Goal: Information Seeking & Learning: Check status

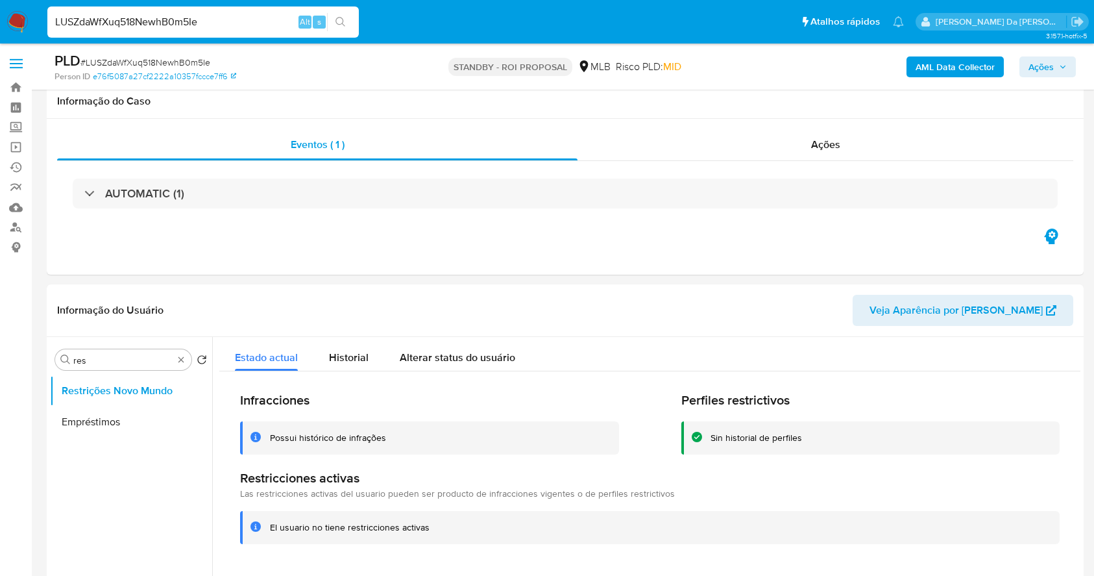
select select "10"
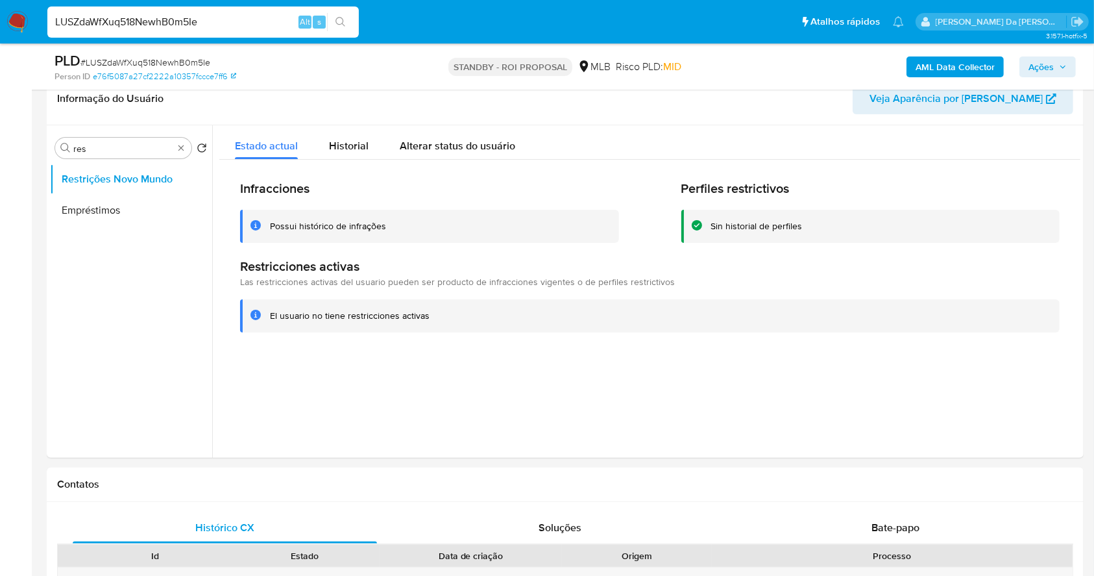
click at [291, 29] on input "LUSZdaWfXuq518NewhB0m5Ie" at bounding box center [203, 22] width 312 height 17
type input "vZisGXj2dEYh1ClcorPu5YnV"
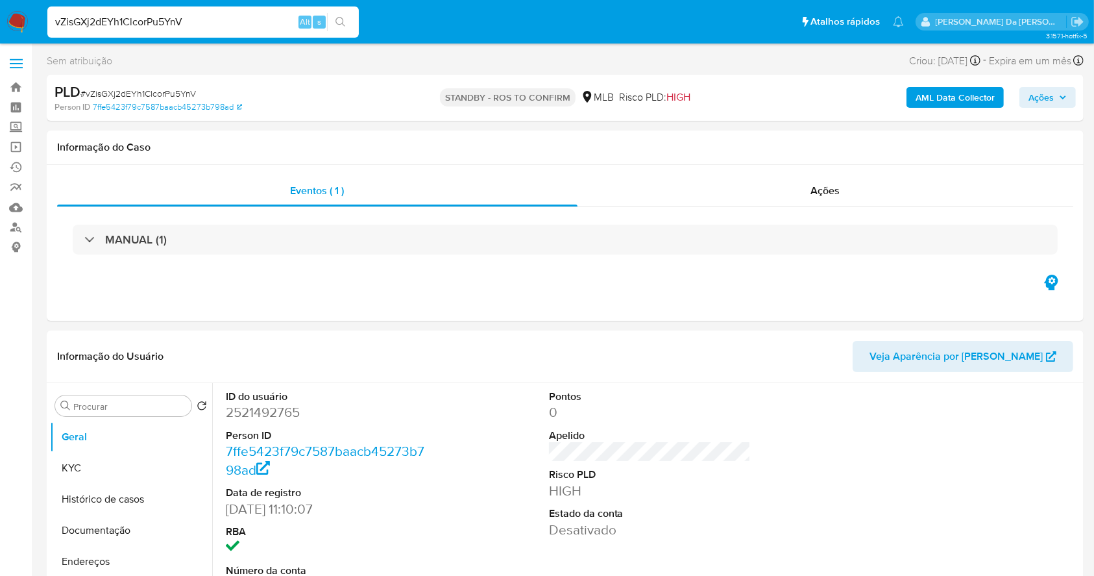
select select "10"
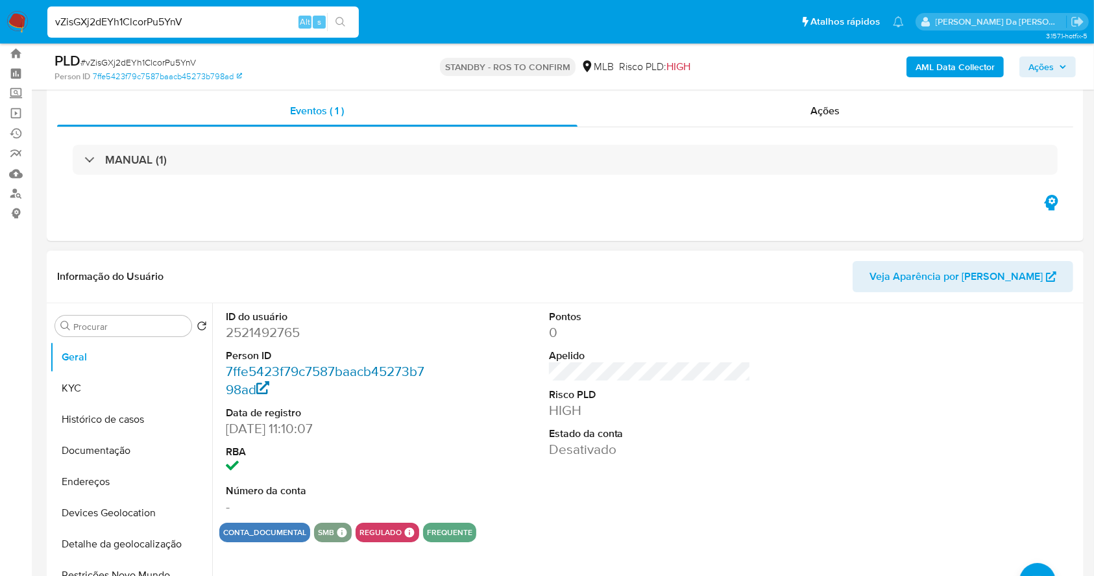
scroll to position [86, 0]
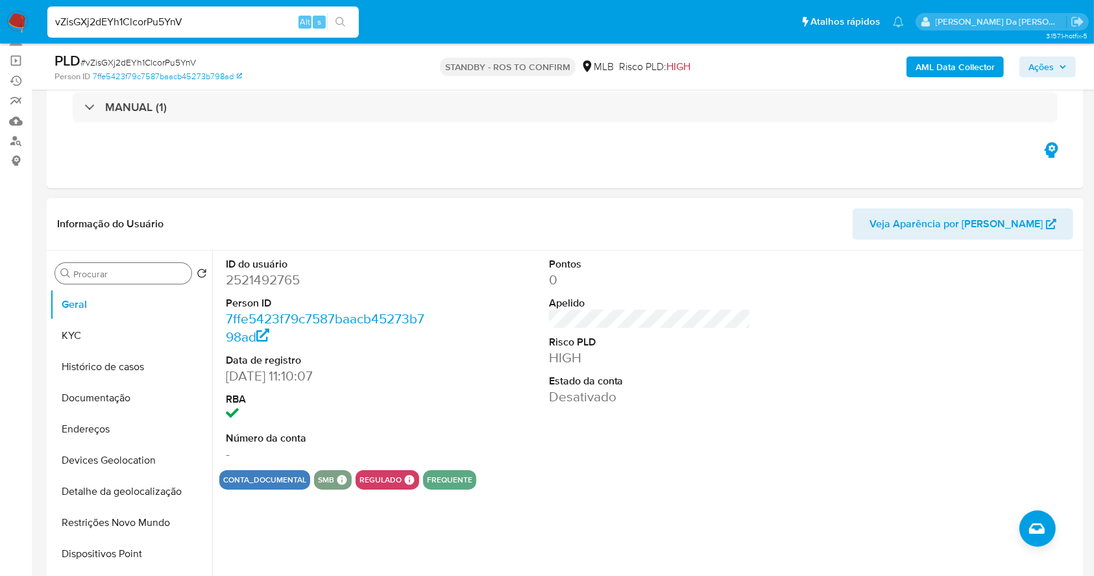
click at [142, 277] on input "Procurar" at bounding box center [129, 274] width 113 height 12
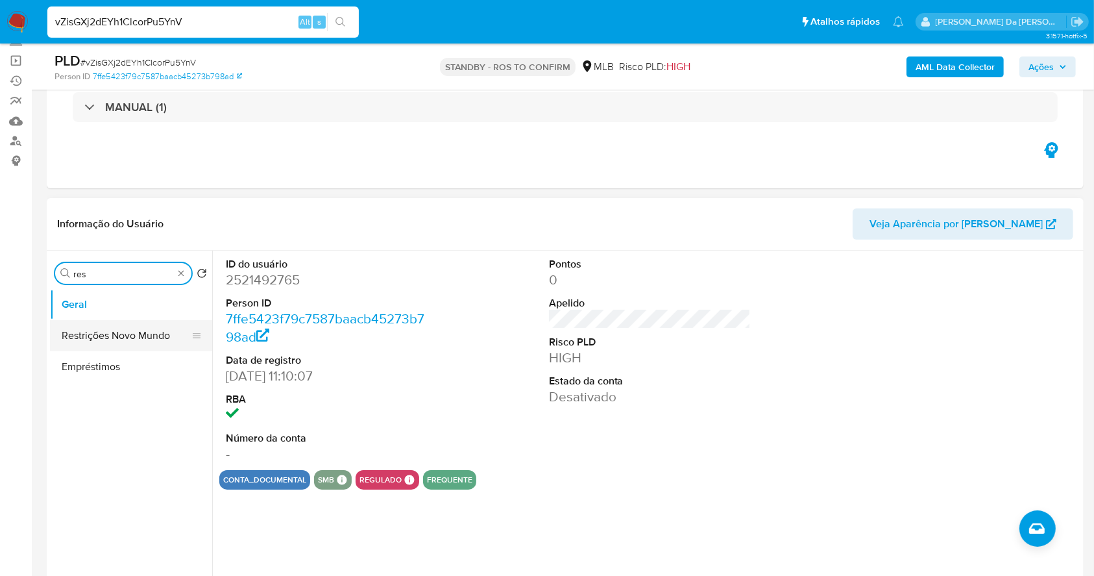
type input "res"
click at [144, 344] on button "Restrições Novo Mundo" at bounding box center [126, 335] width 152 height 31
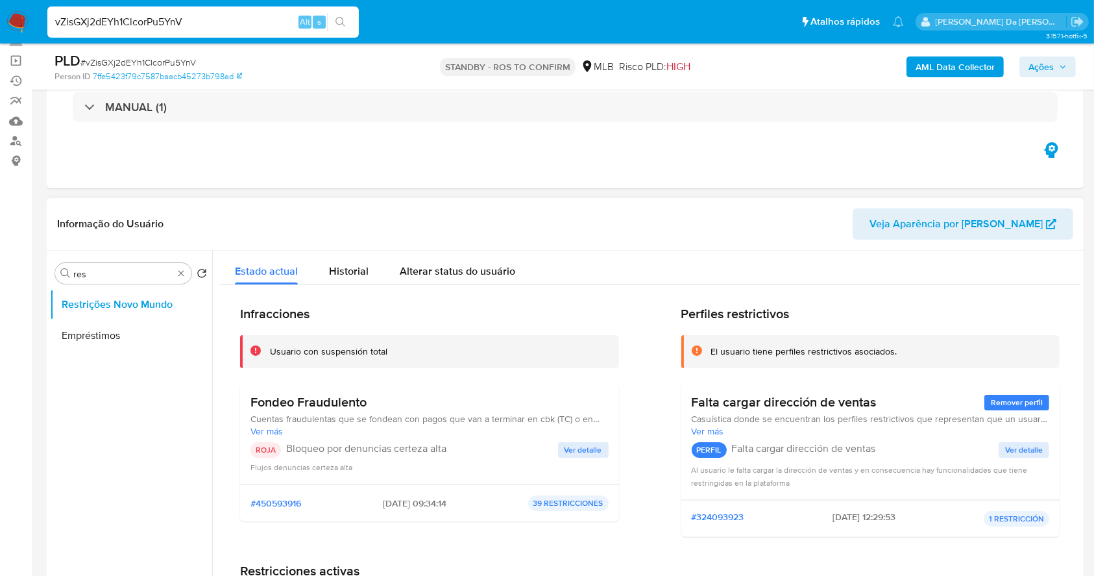
click at [576, 450] on span "Ver detalle" at bounding box center [584, 449] width 38 height 13
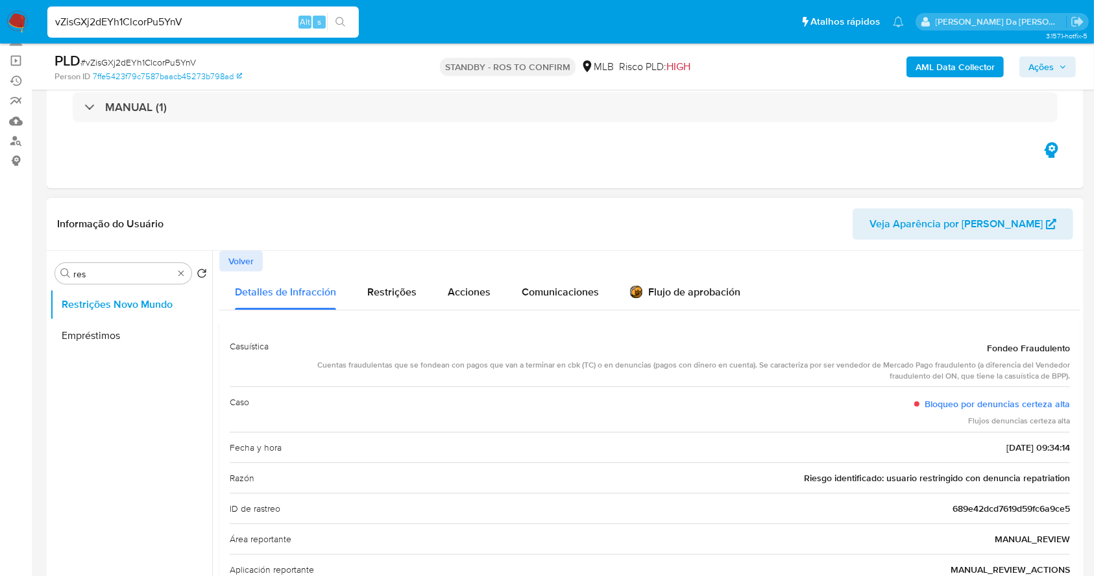
scroll to position [119, 0]
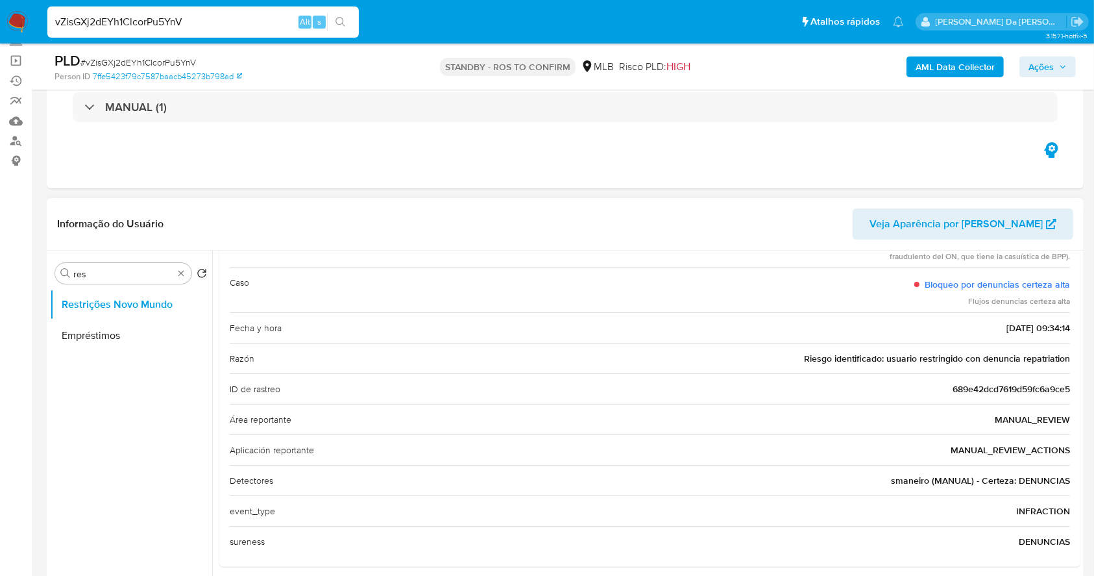
click at [835, 355] on span "Riesgo identificado: usuario restringido con denuncia repatriation" at bounding box center [937, 358] width 266 height 13
click at [265, 25] on input "vZisGXj2dEYh1ClcorPu5YnV" at bounding box center [203, 22] width 312 height 17
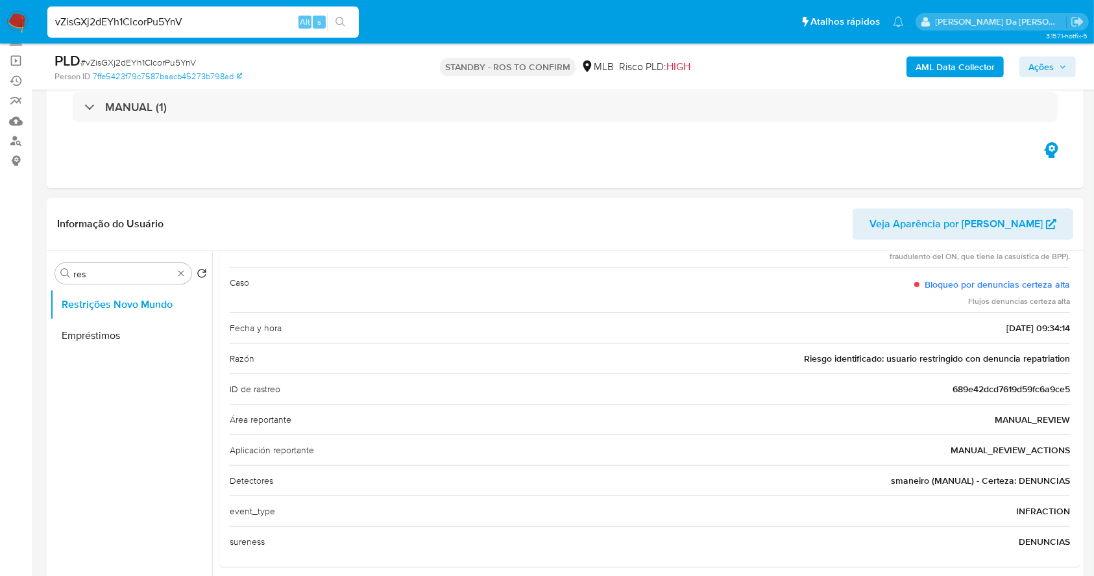
paste input "ns0SGWUZmkP2ObNupePfeXqE"
click at [258, 31] on div "vZisGXj2dEYh1ClcorPu5YnVns0SGWUZmkP2ObNupePfeXqE Alt s" at bounding box center [203, 21] width 312 height 31
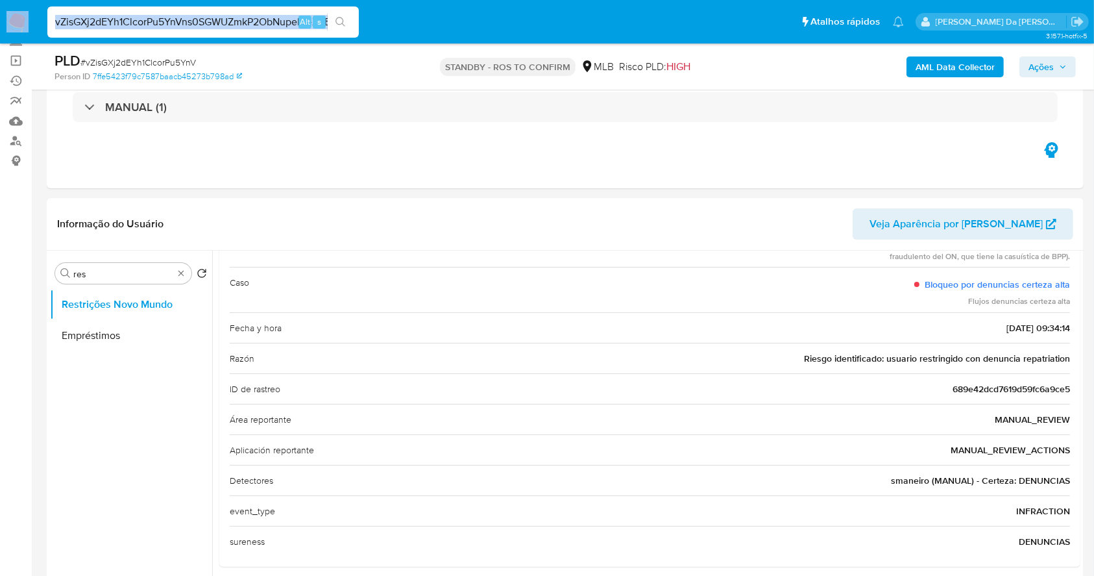
click at [254, 17] on input "vZisGXj2dEYh1ClcorPu5YnVns0SGWUZmkP2ObNupePfeXqE" at bounding box center [203, 22] width 312 height 17
paste input
type input "ns0SGWUZmkP2ObNupePfeXqE"
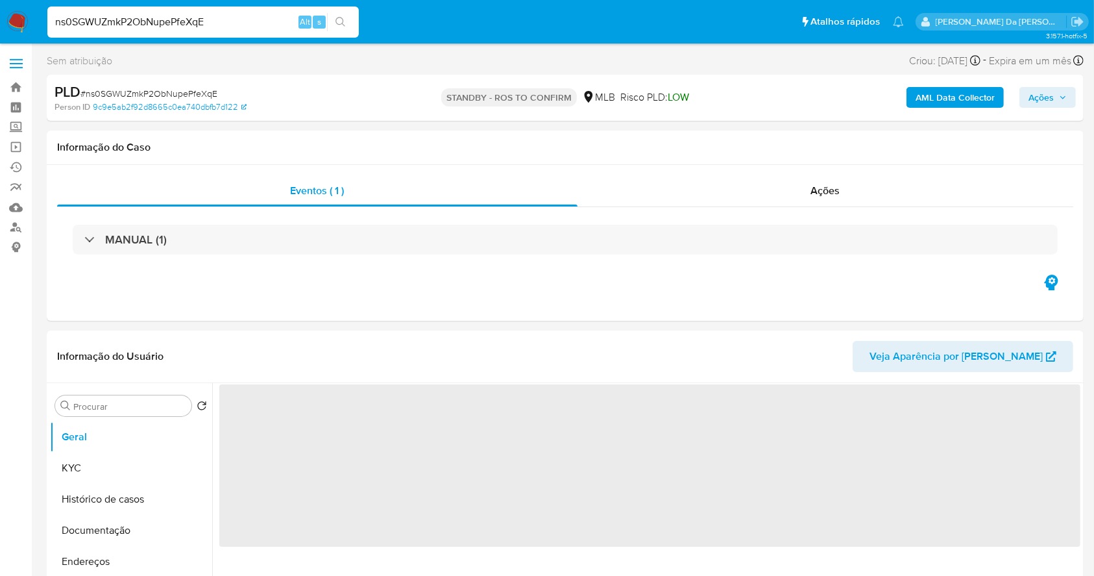
select select "10"
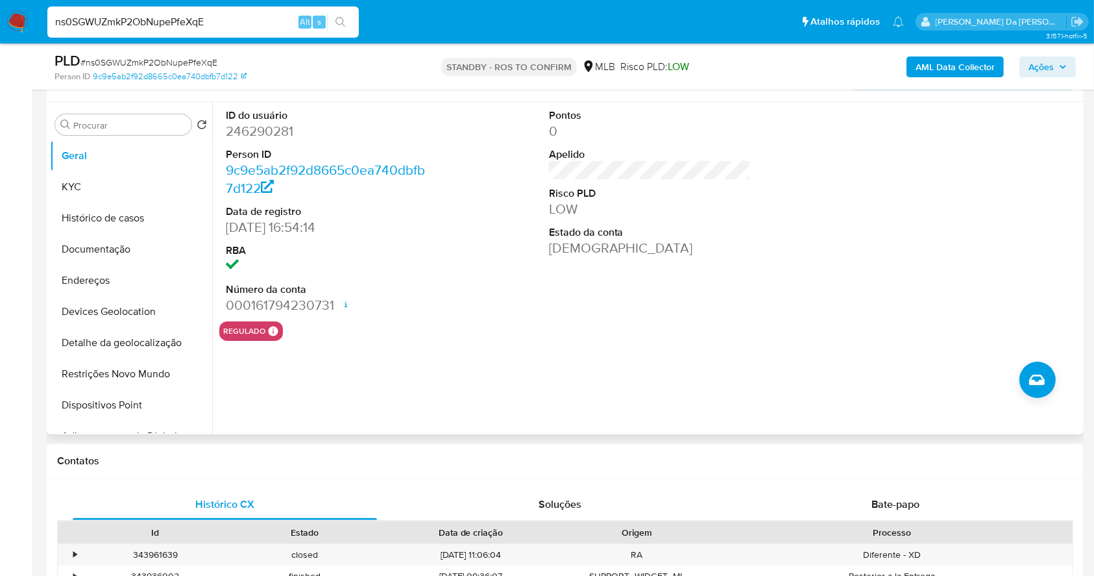
scroll to position [212, 0]
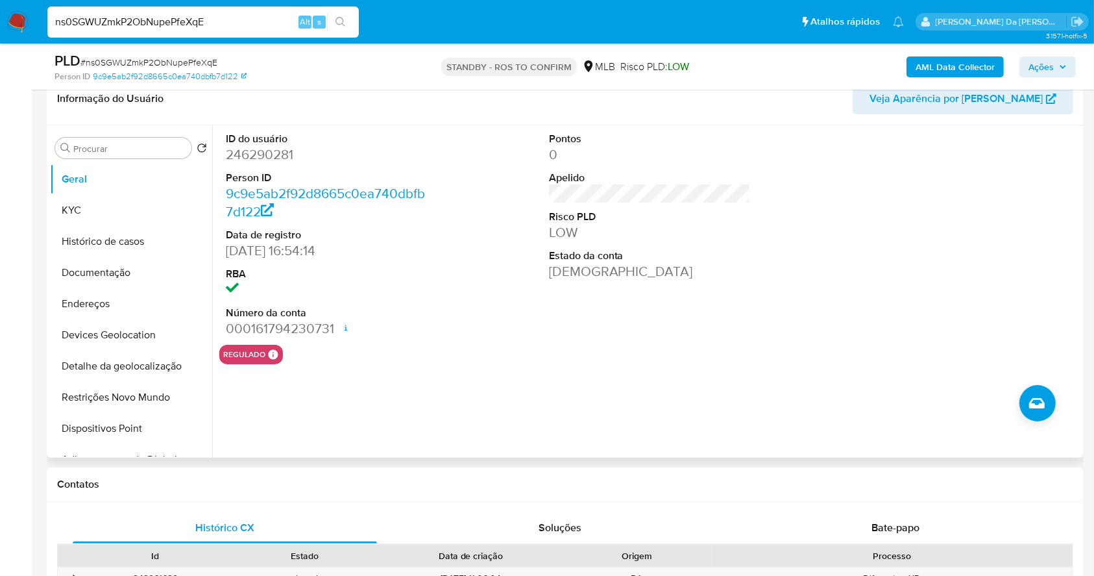
drag, startPoint x: 109, startPoint y: 269, endPoint x: 286, endPoint y: 266, distance: 177.3
click at [107, 269] on button "Documentação" at bounding box center [131, 272] width 162 height 31
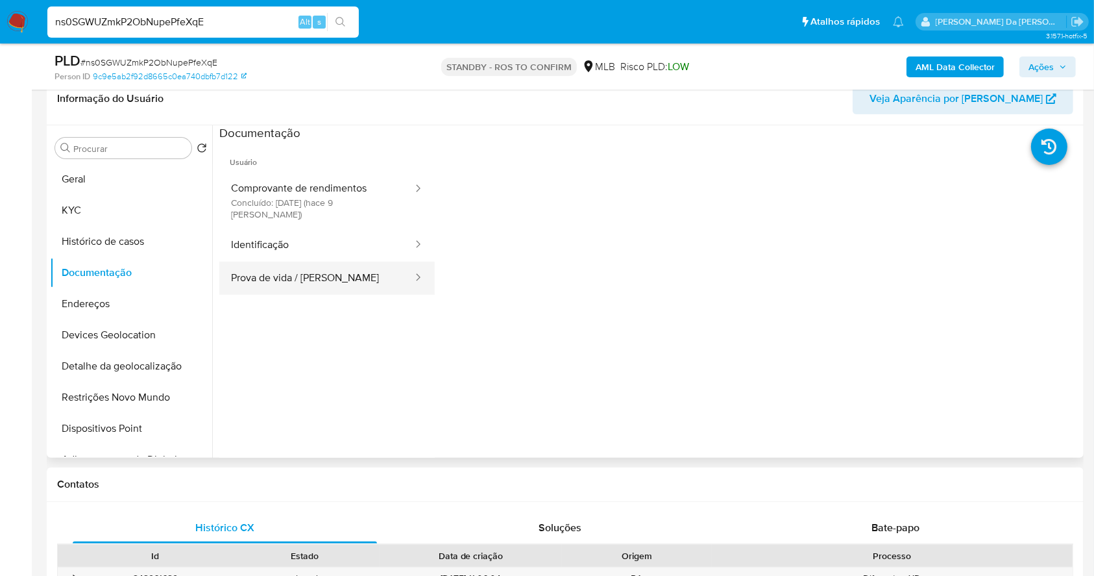
click at [319, 268] on button "Prova de vida / [PERSON_NAME]" at bounding box center [316, 278] width 195 height 33
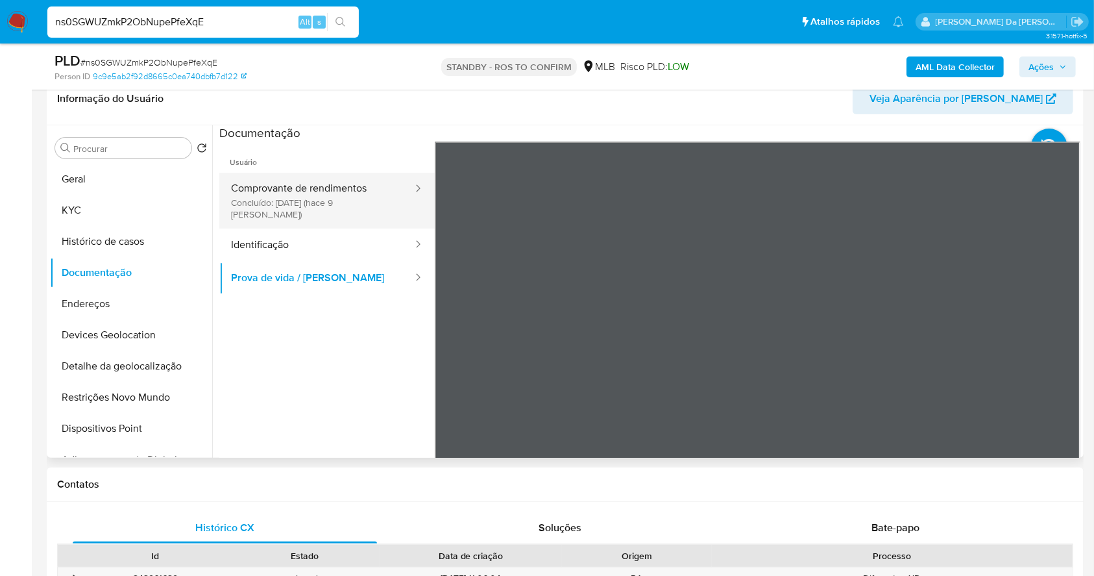
click at [341, 200] on button "Comprovante de rendimentos Concluído: [DATE] (hace 9 [PERSON_NAME])" at bounding box center [316, 201] width 195 height 56
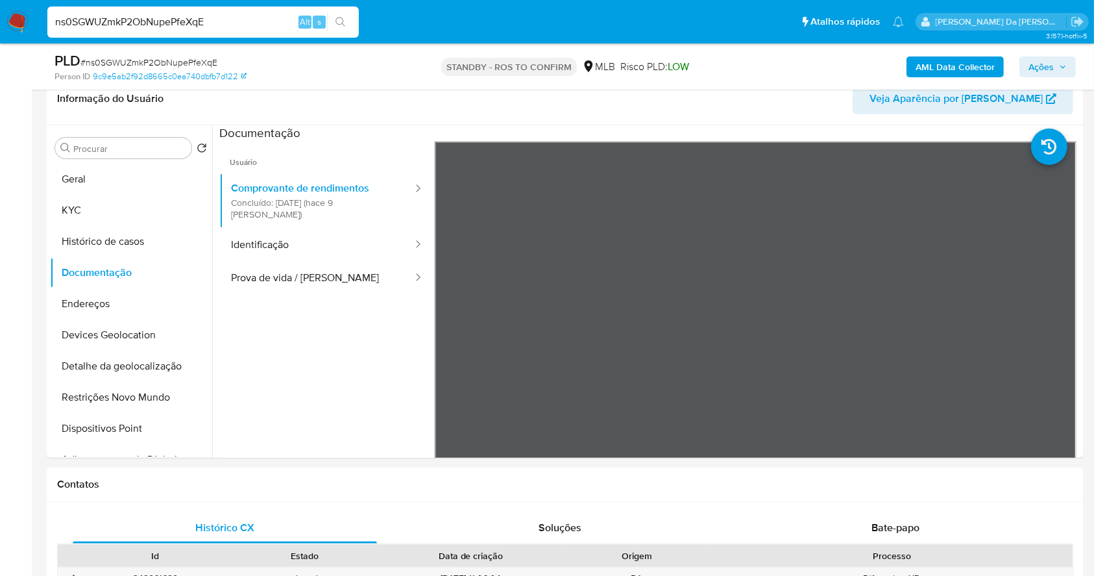
click at [219, 23] on input "ns0SGWUZmkP2ObNupePfeXqE" at bounding box center [203, 22] width 312 height 17
paste input "P9RaFTFhLytP67jWbz5XdTwv"
type input "P9RaFTFhLytP67jWbz5XdTwv"
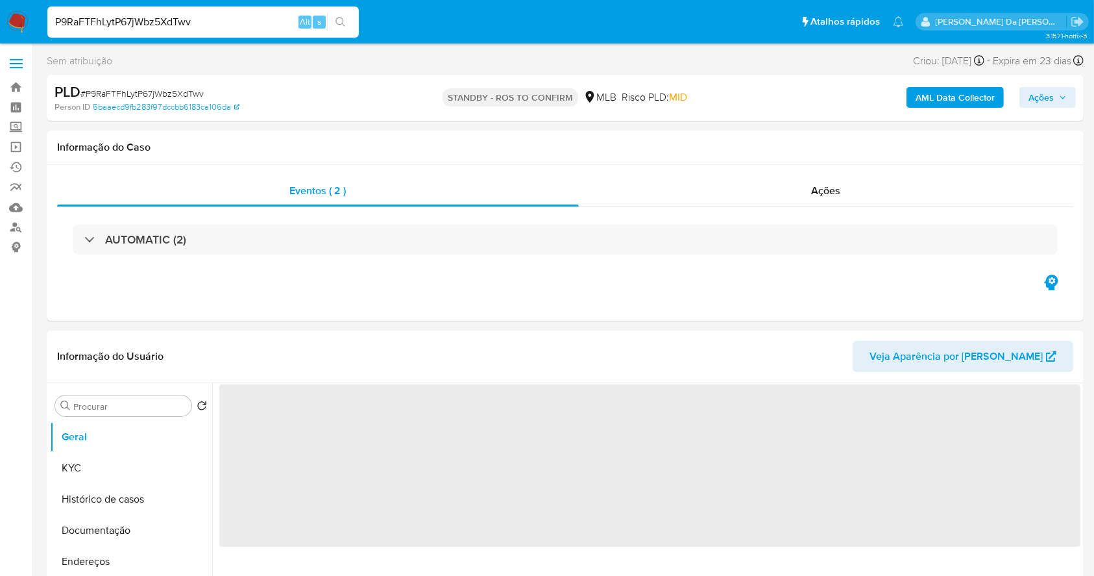
select select "10"
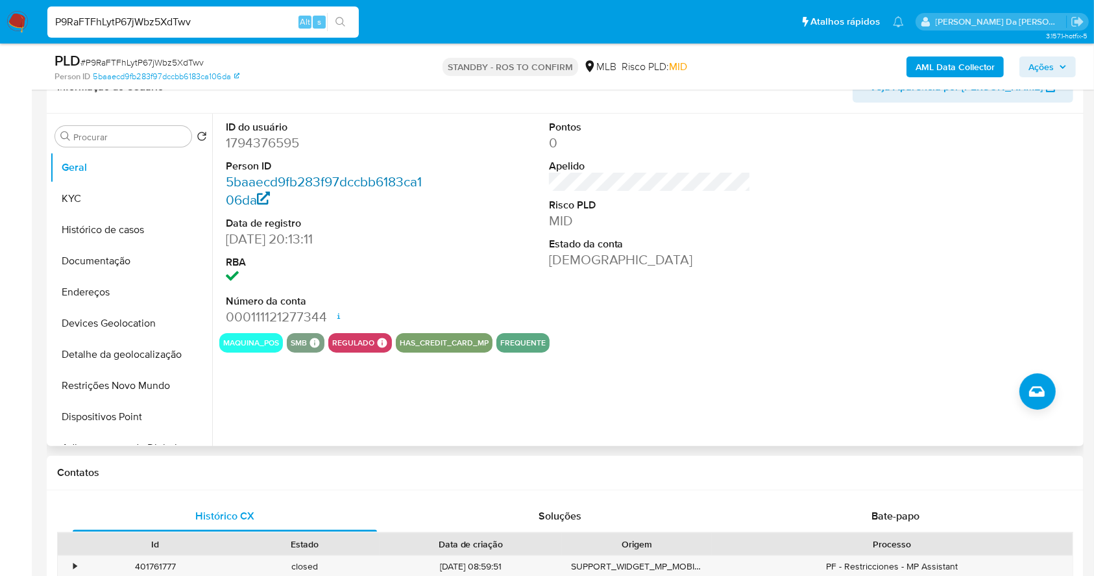
scroll to position [125, 0]
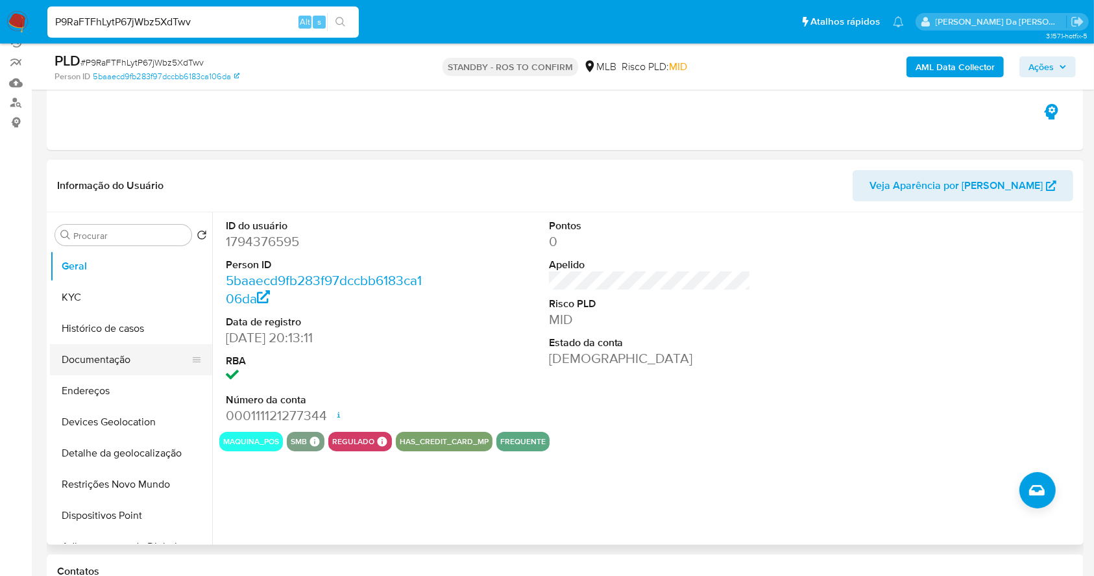
click at [103, 362] on button "Documentação" at bounding box center [126, 359] width 152 height 31
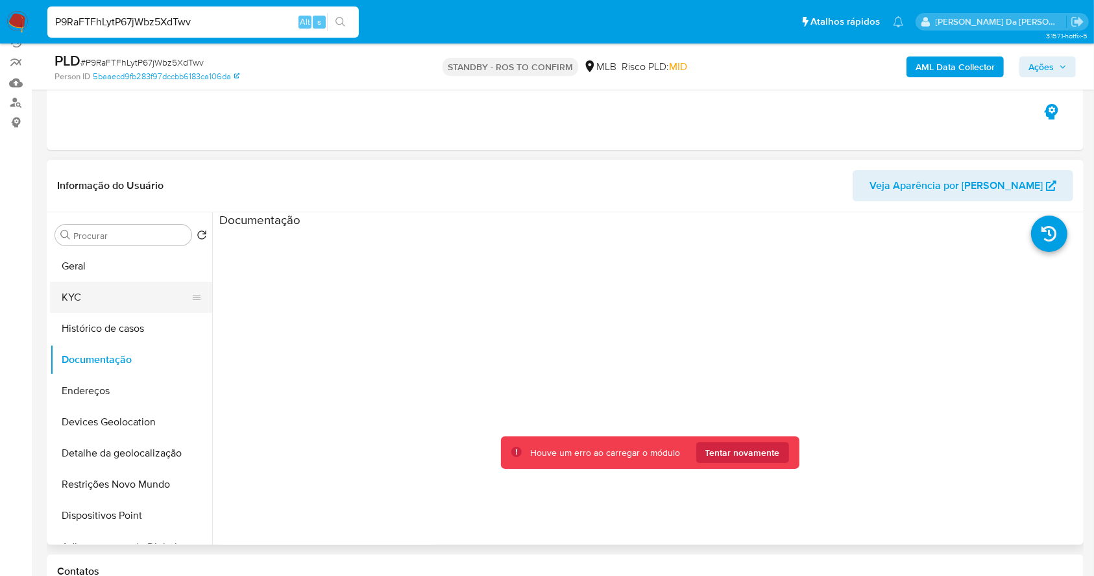
click at [97, 297] on button "KYC" at bounding box center [126, 297] width 152 height 31
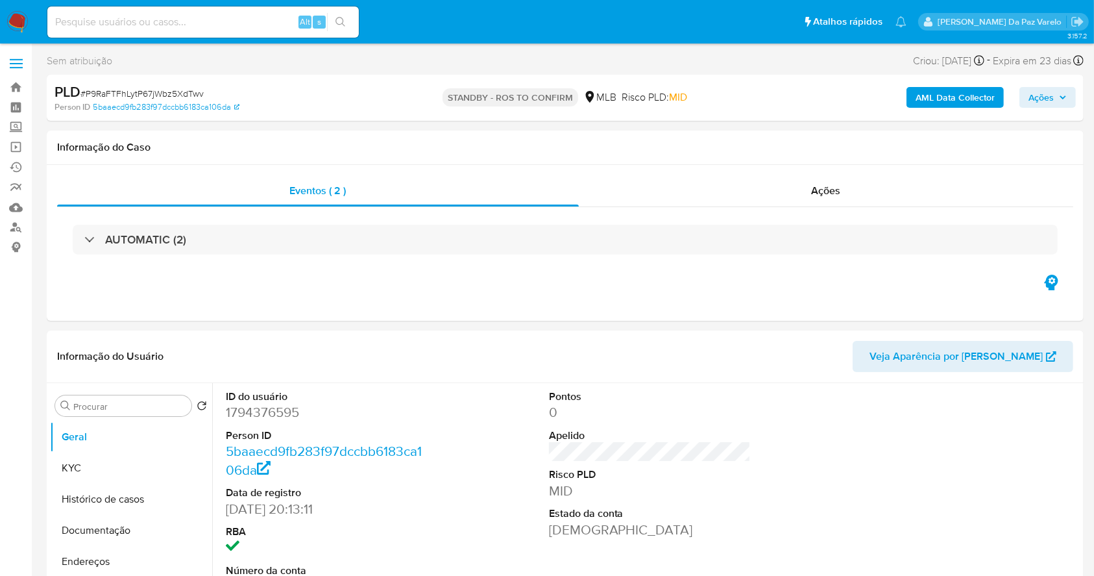
select select "10"
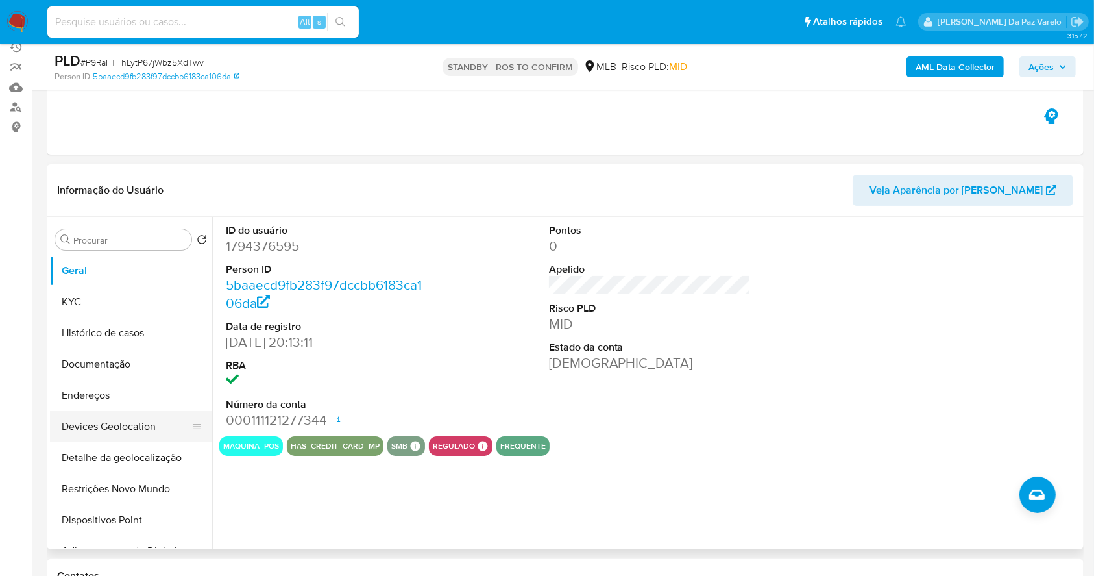
scroll to position [173, 0]
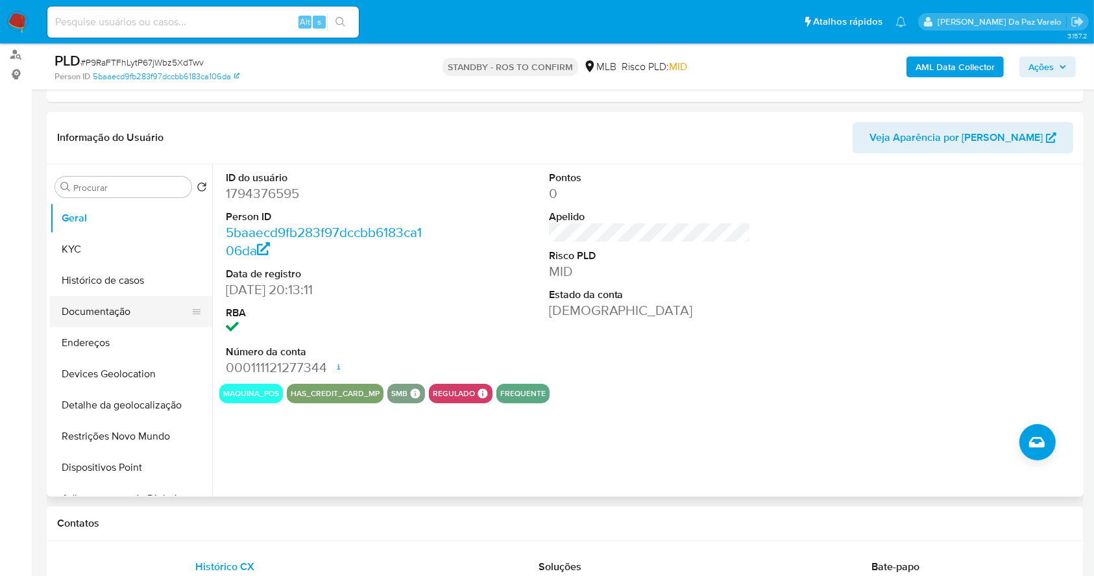
click at [111, 315] on button "Documentação" at bounding box center [126, 311] width 152 height 31
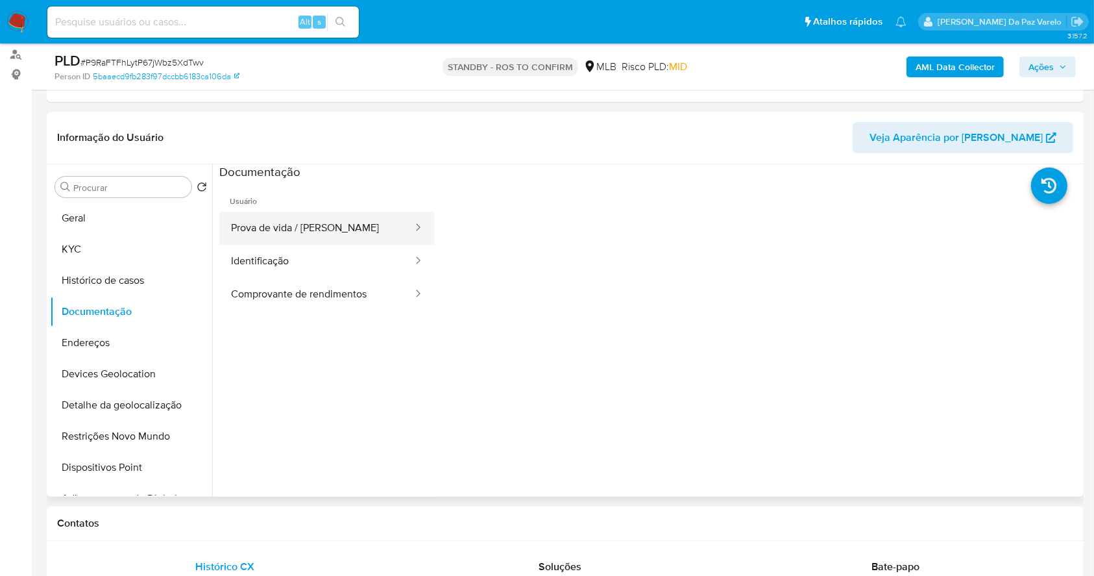
click at [292, 238] on button "Prova de vida / [PERSON_NAME]" at bounding box center [316, 228] width 195 height 33
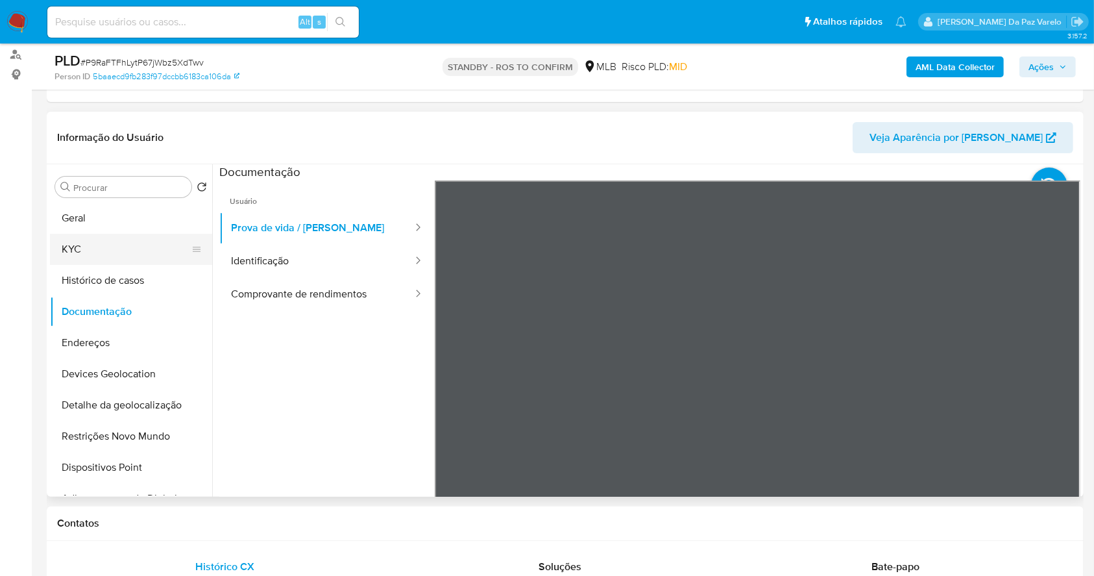
click at [95, 248] on button "KYC" at bounding box center [126, 249] width 152 height 31
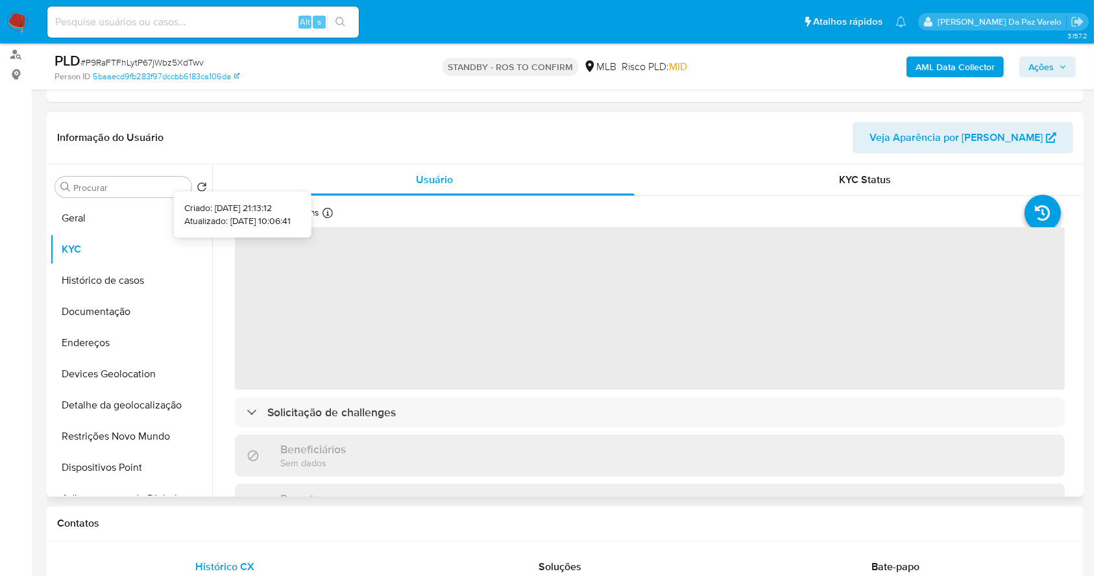
click at [317, 210] on p "Atualizado há 10 dias" at bounding box center [277, 212] width 84 height 12
click at [326, 221] on div "Atualizado há 10 dias Criado: 02/05/2024 21:13:12 Atualizado: 23/08/2025 10:06:…" at bounding box center [303, 214] width 137 height 17
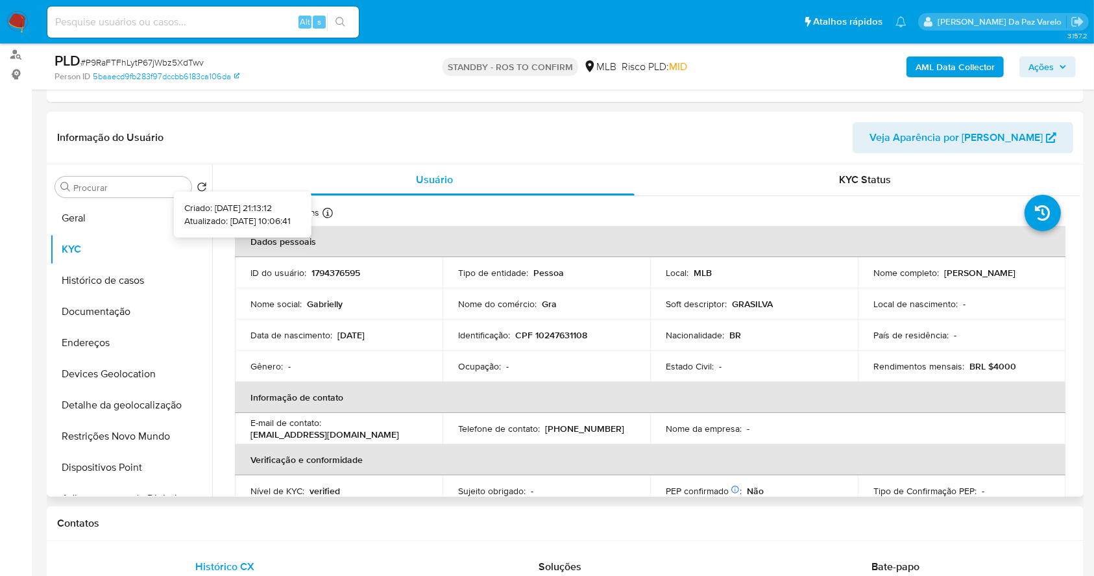
click at [323, 219] on div at bounding box center [328, 215] width 10 height 14
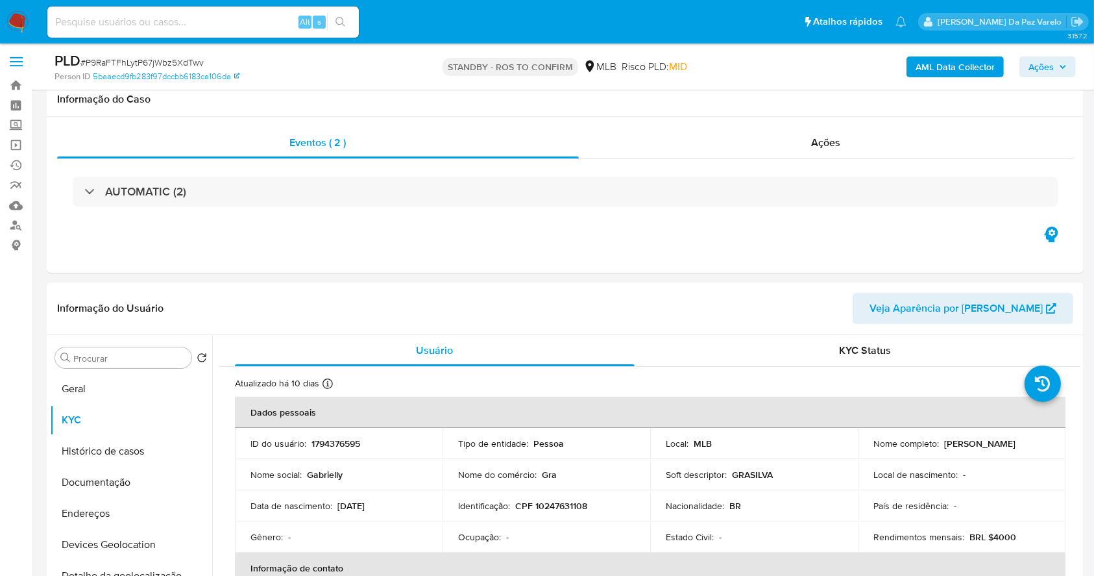
scroll to position [0, 0]
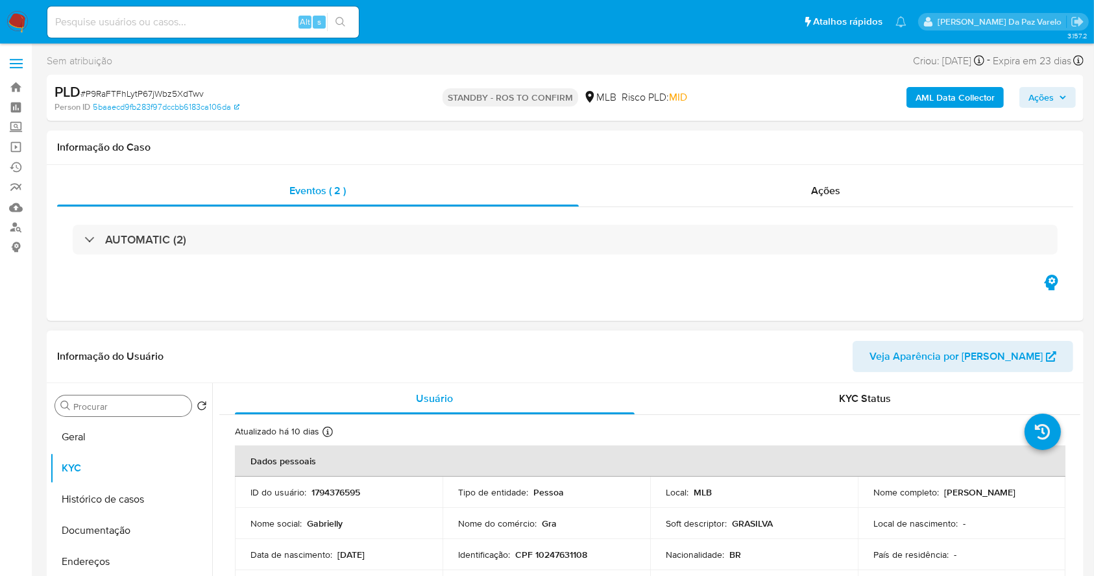
click at [117, 410] on input "Procurar" at bounding box center [129, 407] width 113 height 12
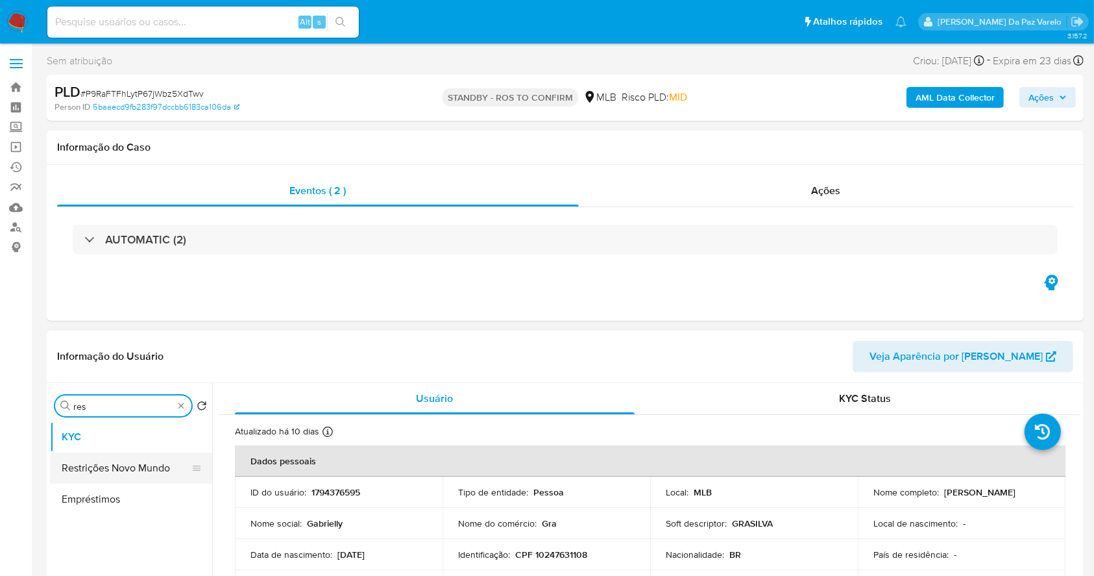
type input "res"
click at [108, 462] on button "Restrições Novo Mundo" at bounding box center [126, 467] width 152 height 31
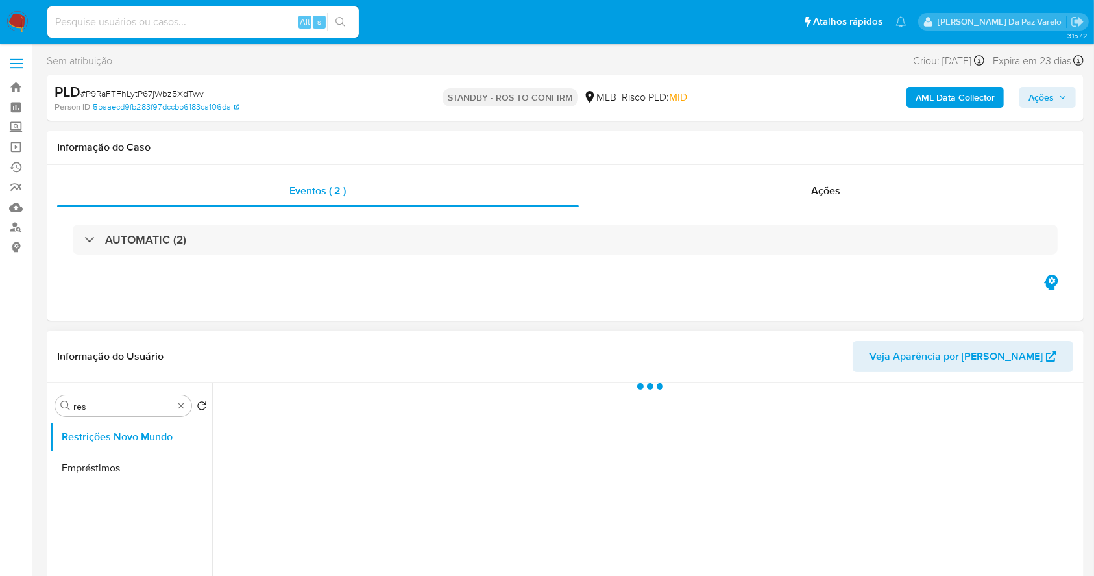
scroll to position [173, 0]
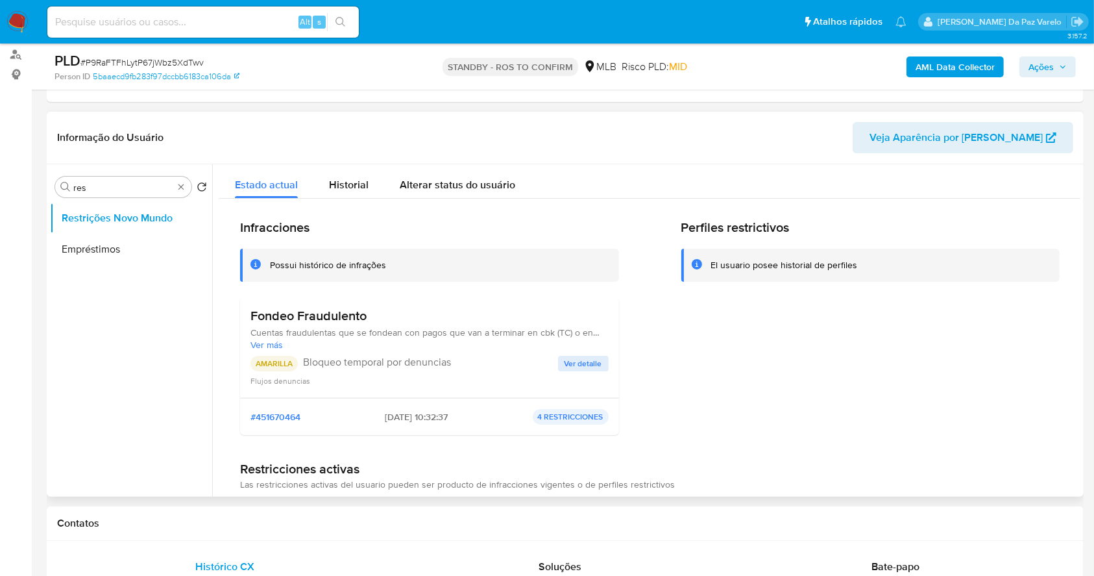
click at [562, 362] on button "Ver detalle" at bounding box center [583, 364] width 51 height 16
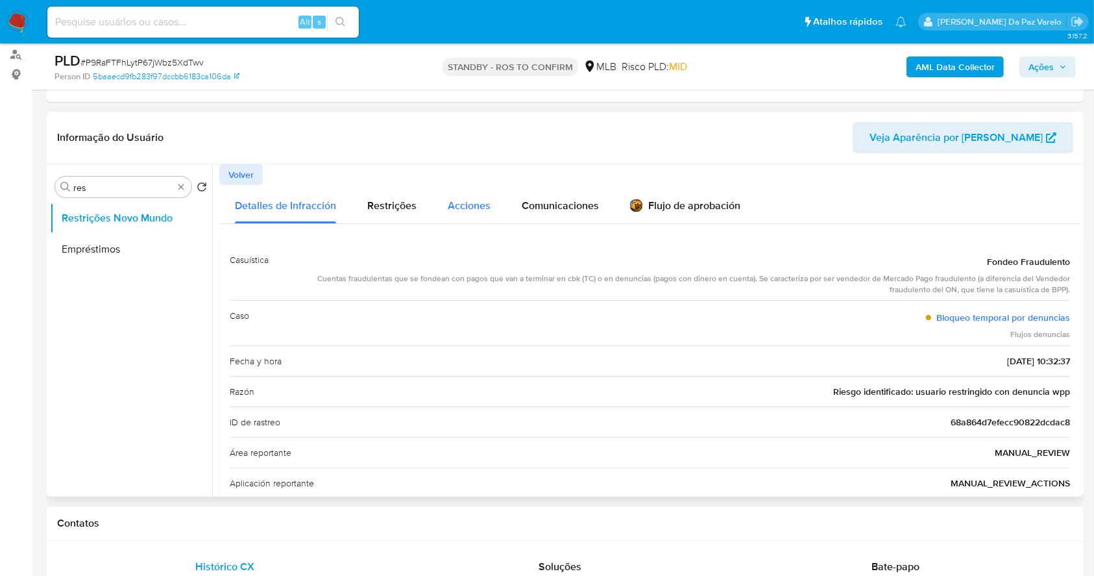
click at [393, 205] on span "Restrições" at bounding box center [391, 205] width 49 height 15
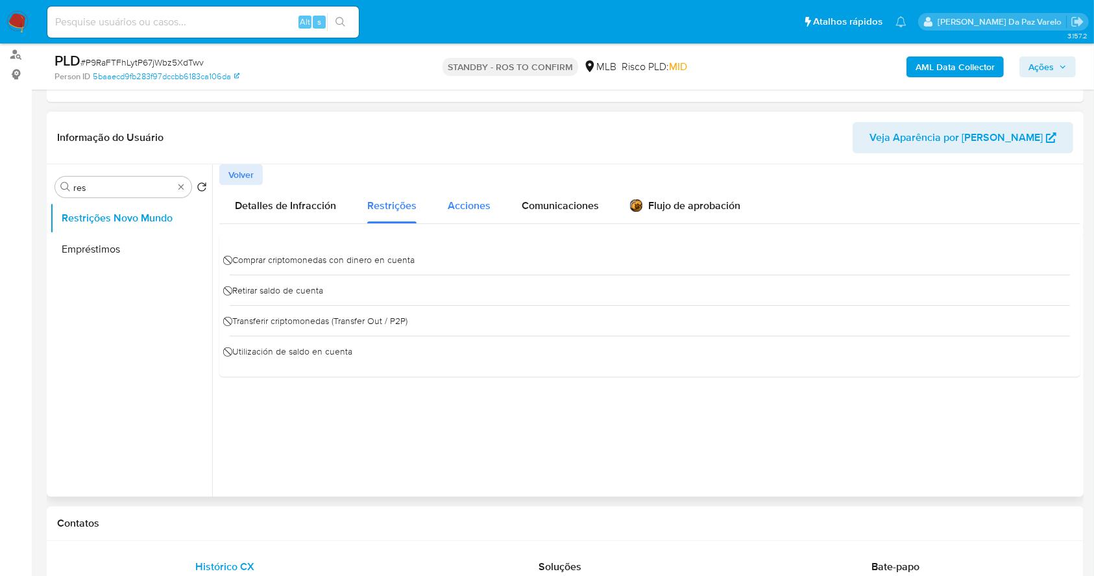
click at [462, 207] on span "Acciones" at bounding box center [469, 205] width 43 height 15
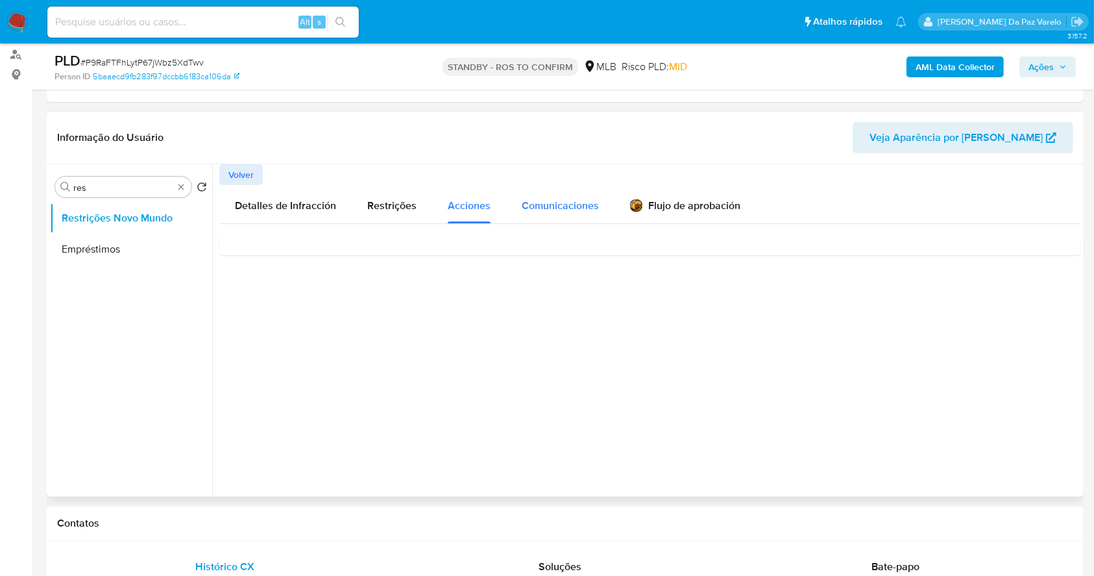
click at [534, 208] on span "Comunicaciones" at bounding box center [560, 205] width 77 height 15
click at [674, 216] on div "Flujo de aprobación" at bounding box center [685, 204] width 110 height 38
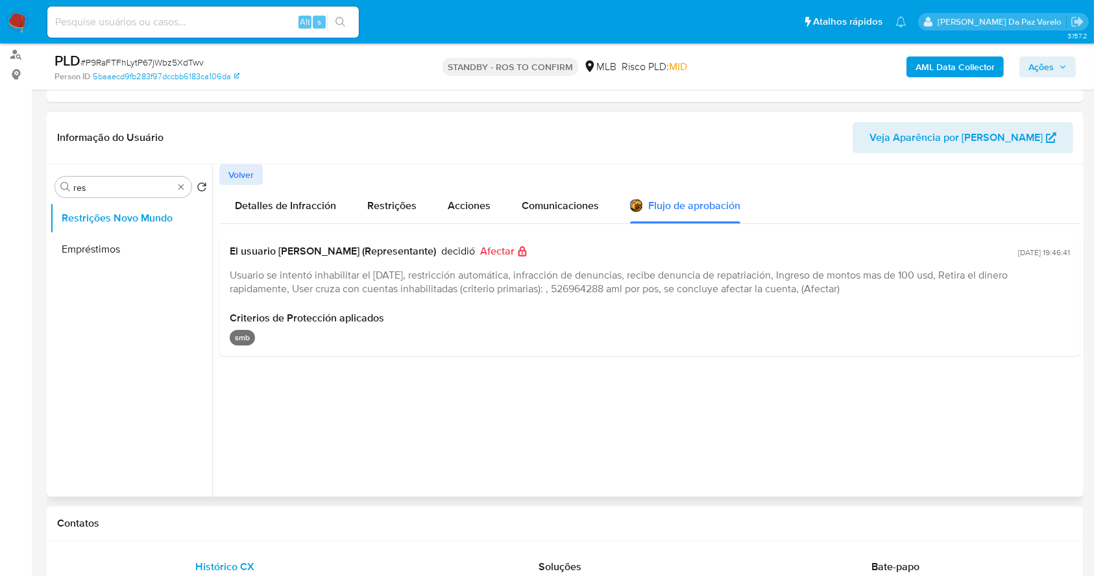
click at [277, 277] on span "Usuario se intentó inhabilitar el 22/08/2025, restricción automática, infracció…" at bounding box center [619, 281] width 778 height 29
drag, startPoint x: 277, startPoint y: 275, endPoint x: 346, endPoint y: 268, distance: 69.2
click at [346, 268] on span "Usuario se intentó inhabilitar el 22/08/2025, restricción automática, infracció…" at bounding box center [619, 281] width 778 height 29
click at [343, 279] on span "Usuario se intentó inhabilitar el 22/08/2025, restricción automática, infracció…" at bounding box center [619, 281] width 778 height 29
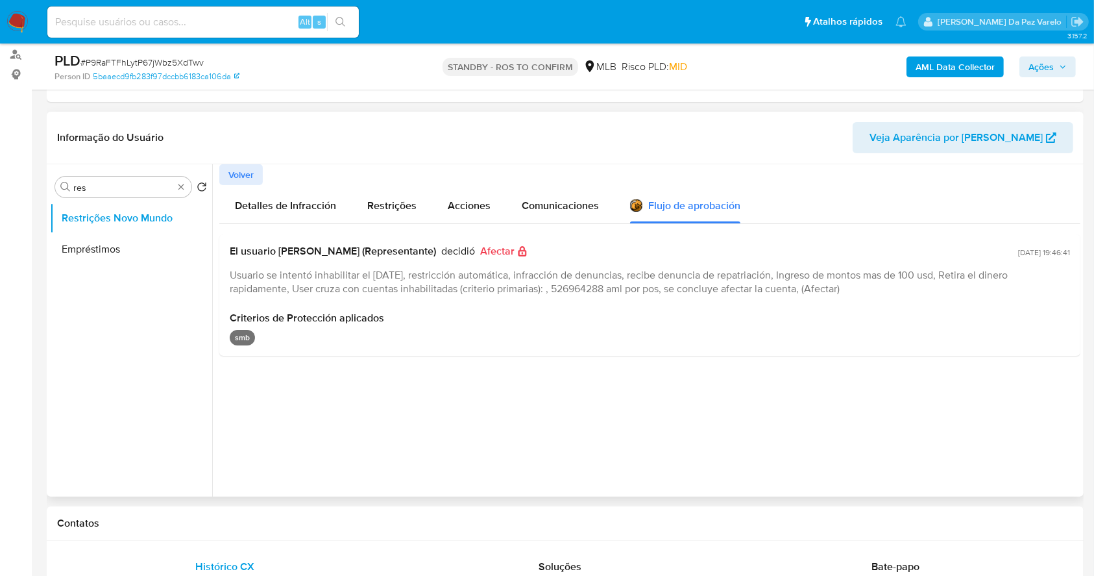
click at [380, 279] on span "Usuario se intentó inhabilitar el 22/08/2025, restricción automática, infracció…" at bounding box center [619, 281] width 778 height 29
drag, startPoint x: 386, startPoint y: 280, endPoint x: 413, endPoint y: 280, distance: 27.3
click at [413, 280] on span "Usuario se intentó inhabilitar el 22/08/2025, restricción automática, infracció…" at bounding box center [619, 281] width 778 height 29
click at [242, 277] on span "Usuario se intentó inhabilitar el 22/08/2025, restricción automática, infracció…" at bounding box center [619, 281] width 778 height 29
drag, startPoint x: 242, startPoint y: 277, endPoint x: 414, endPoint y: 294, distance: 172.9
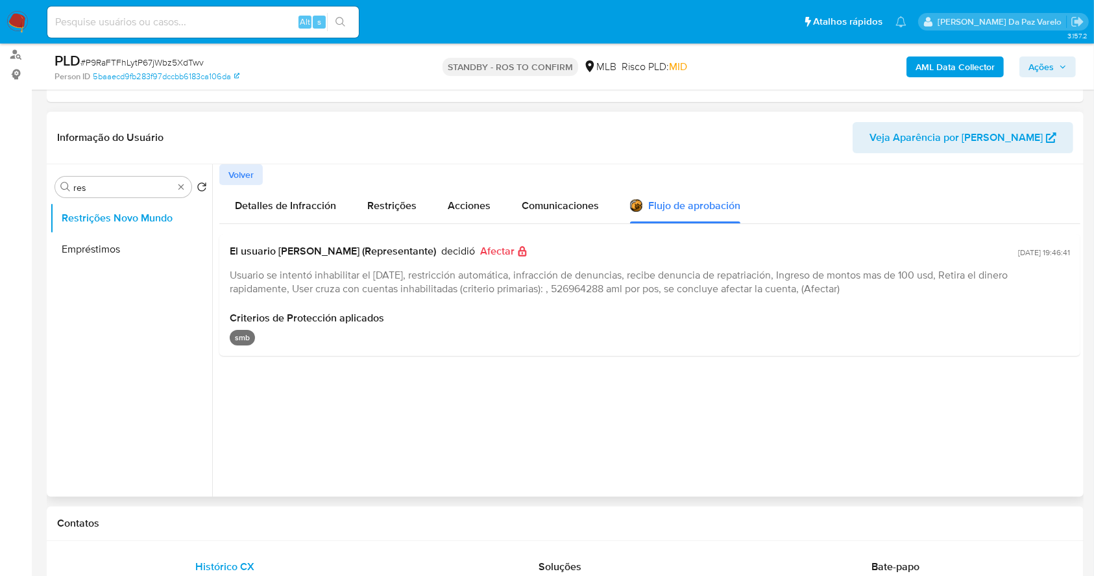
click at [414, 294] on span "Usuario se intentó inhabilitar el 22/08/2025, restricción automática, infracció…" at bounding box center [619, 281] width 778 height 29
click at [385, 198] on span "Restrições" at bounding box center [391, 205] width 49 height 15
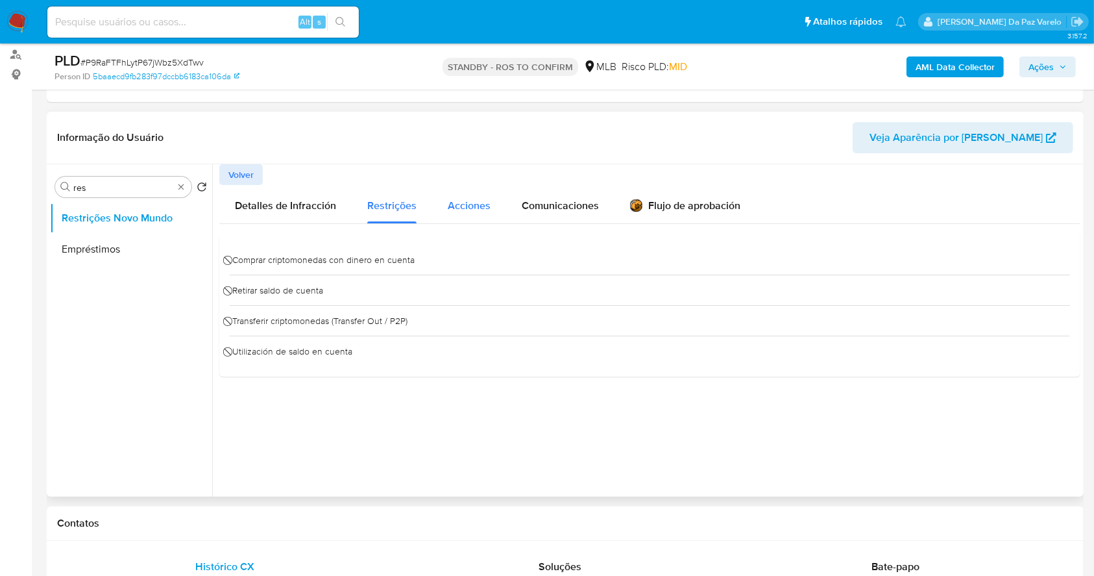
click at [458, 192] on div "Acciones" at bounding box center [469, 204] width 43 height 38
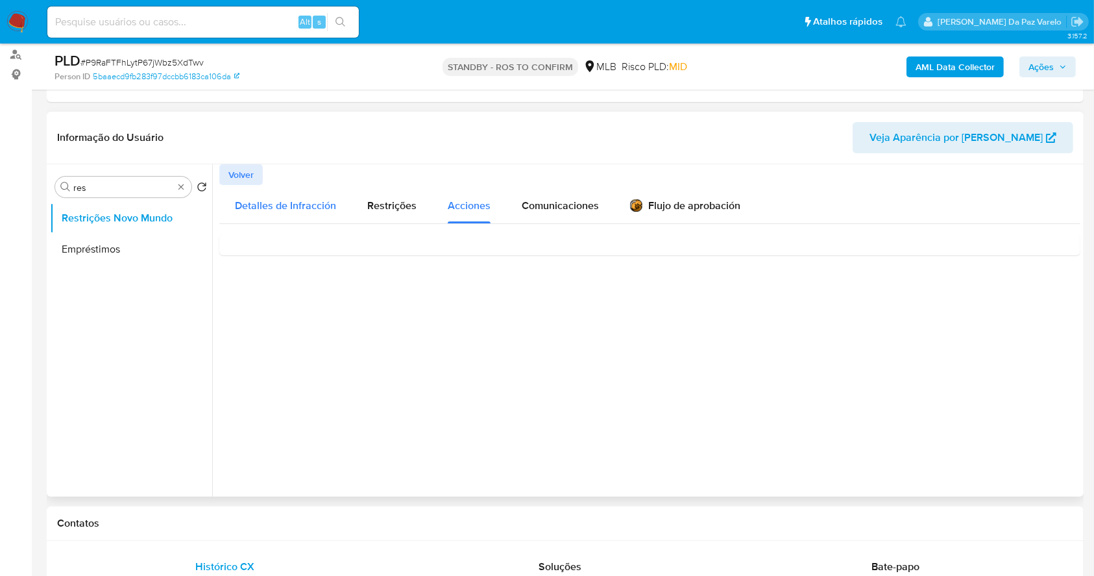
click at [280, 210] on span "Detalles de Infracción" at bounding box center [285, 205] width 101 height 15
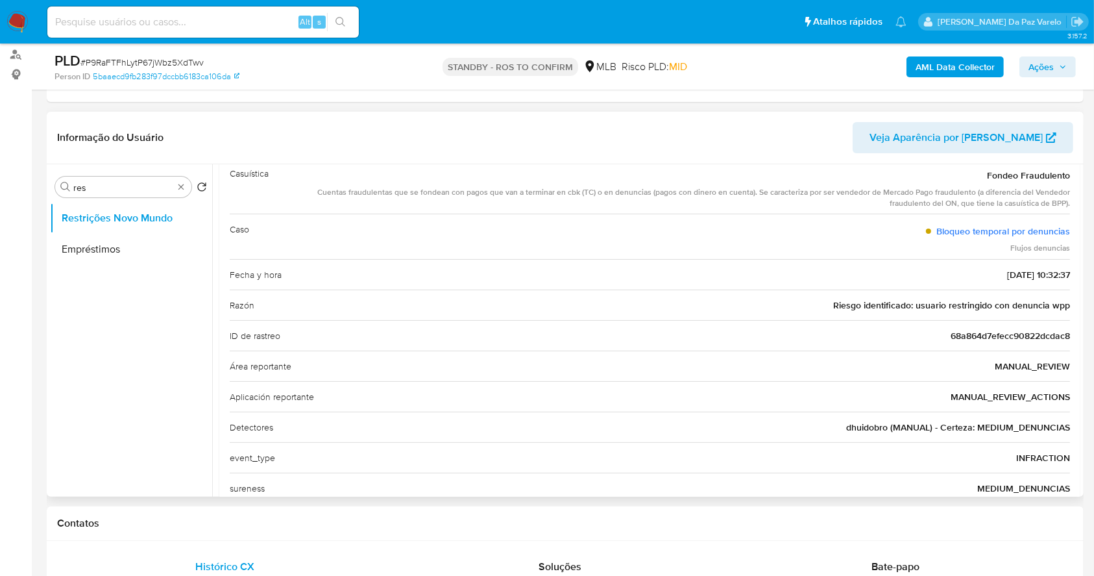
scroll to position [0, 0]
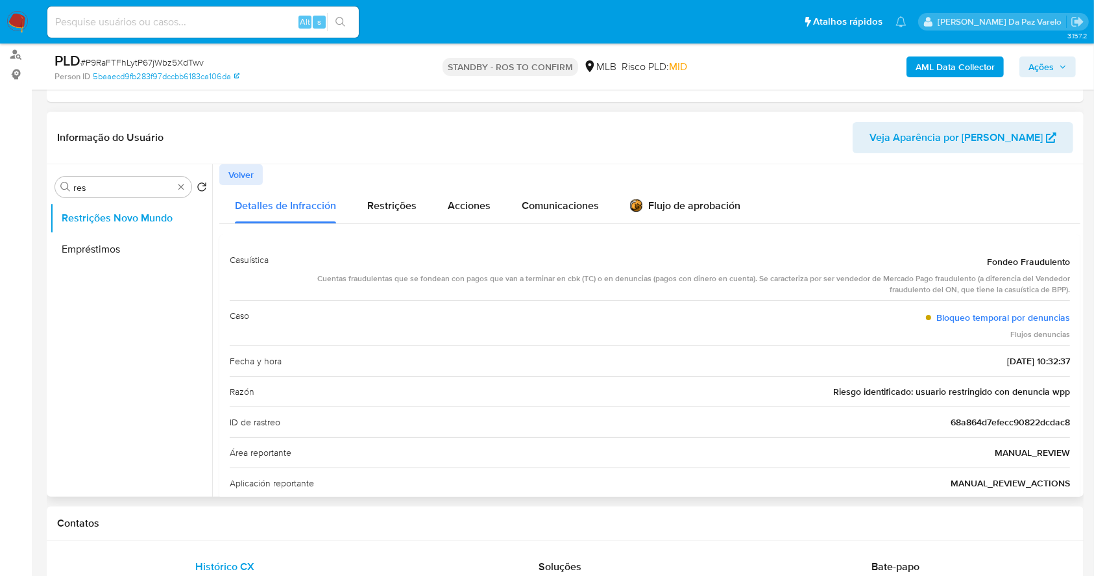
click at [251, 167] on span "Volver" at bounding box center [241, 175] width 25 height 18
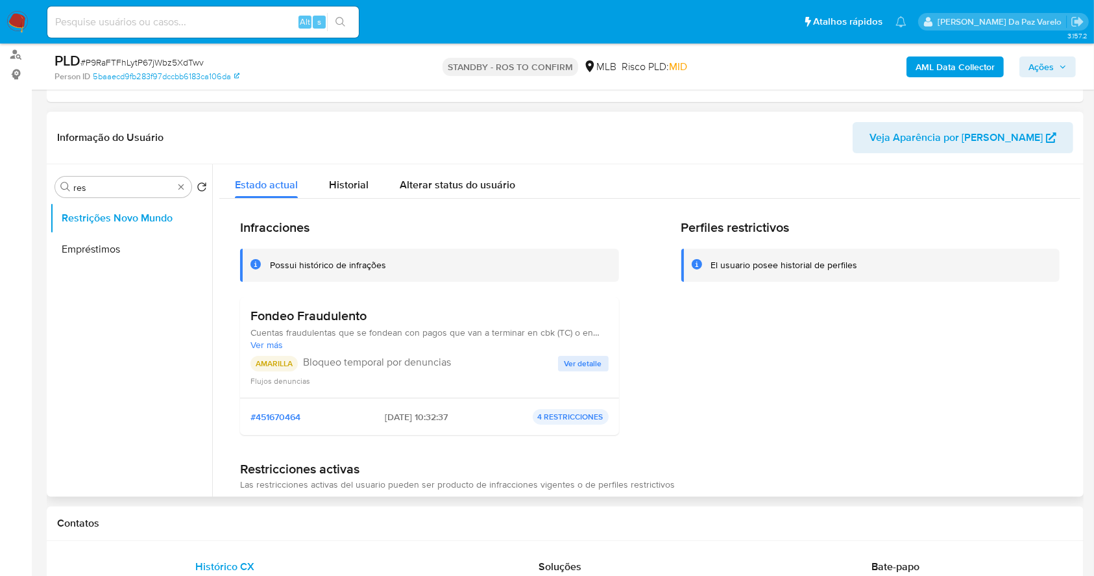
click at [343, 367] on p "Bloqueo temporal por denuncias" at bounding box center [430, 362] width 255 height 13
drag, startPoint x: 341, startPoint y: 367, endPoint x: 486, endPoint y: 363, distance: 144.2
click at [486, 363] on p "Bloqueo temporal por denuncias" at bounding box center [430, 362] width 255 height 13
click at [251, 29] on input at bounding box center [203, 22] width 312 height 17
paste input "KYcAFp4JV6KJt0KstsuzAuLz"
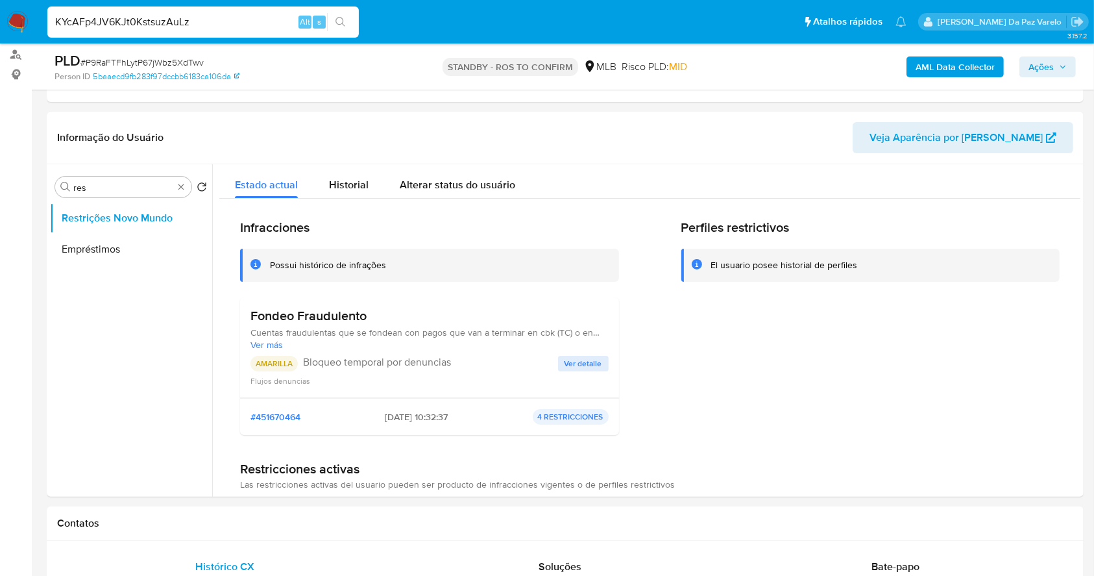
type input "KYcAFp4JV6KJt0KstsuzAuLz"
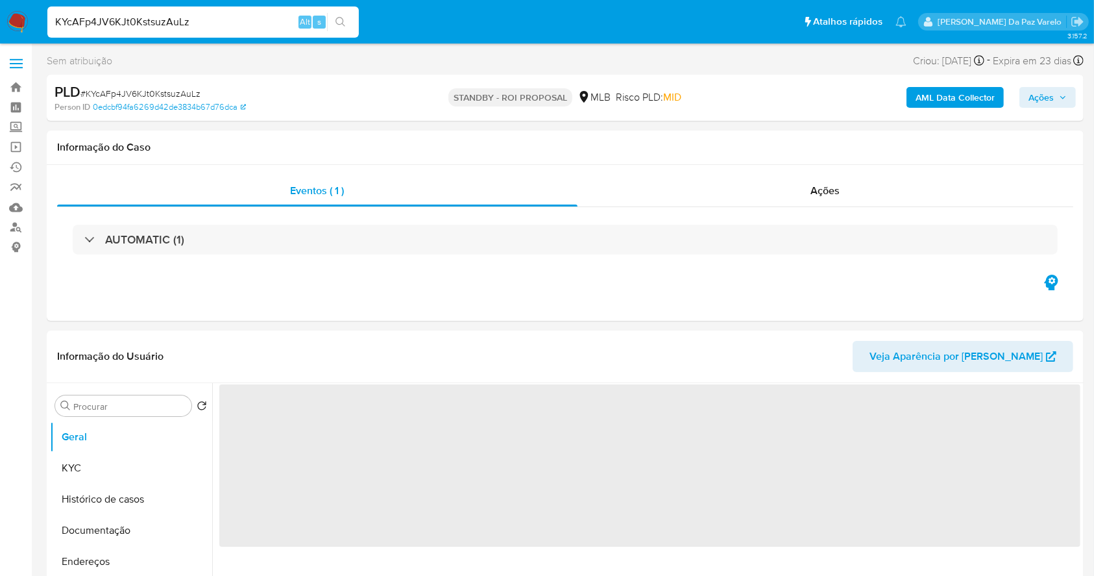
select select "10"
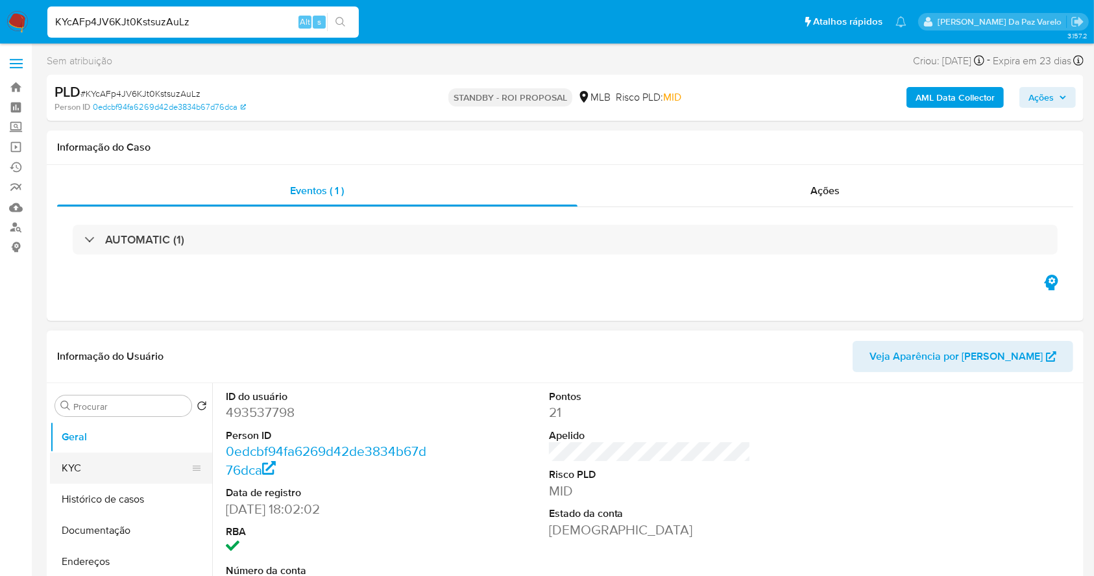
drag, startPoint x: 59, startPoint y: 474, endPoint x: 68, endPoint y: 468, distance: 10.8
click at [60, 474] on button "KYC" at bounding box center [126, 467] width 152 height 31
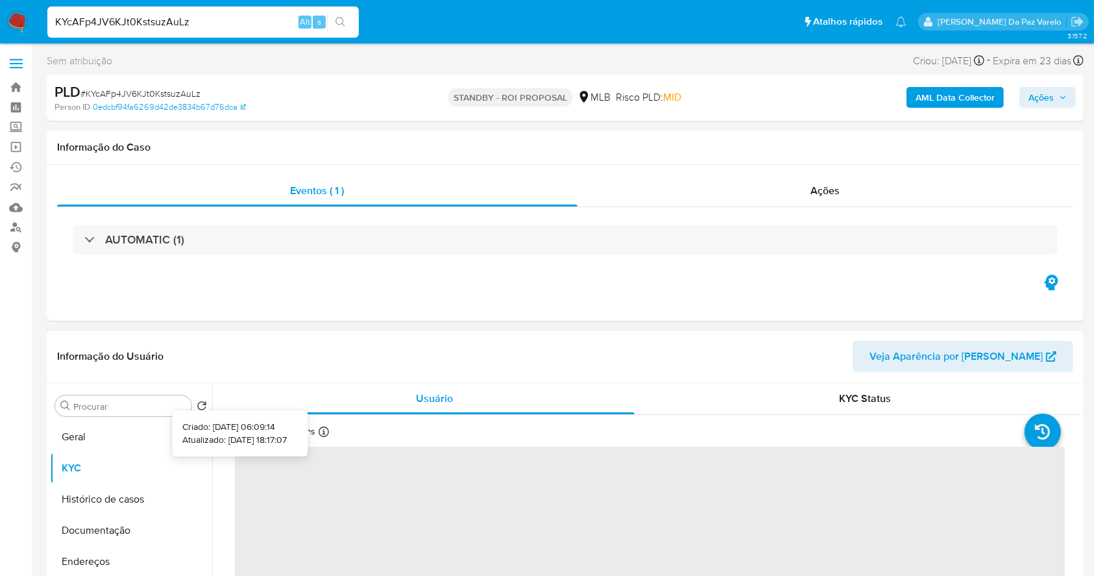
click at [323, 432] on icon at bounding box center [324, 432] width 10 height 10
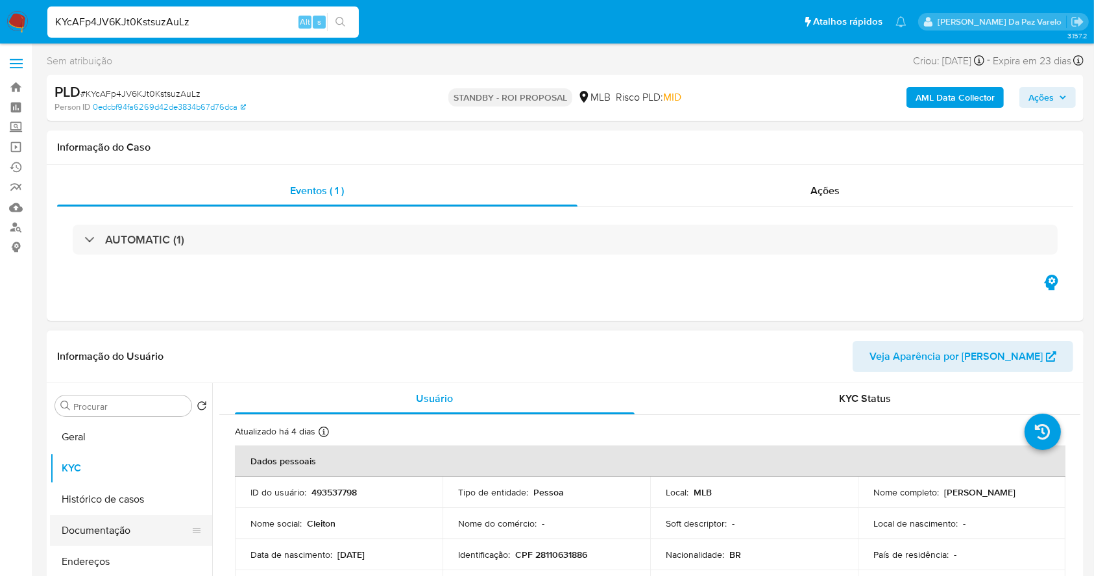
click at [91, 538] on button "Documentação" at bounding box center [126, 530] width 152 height 31
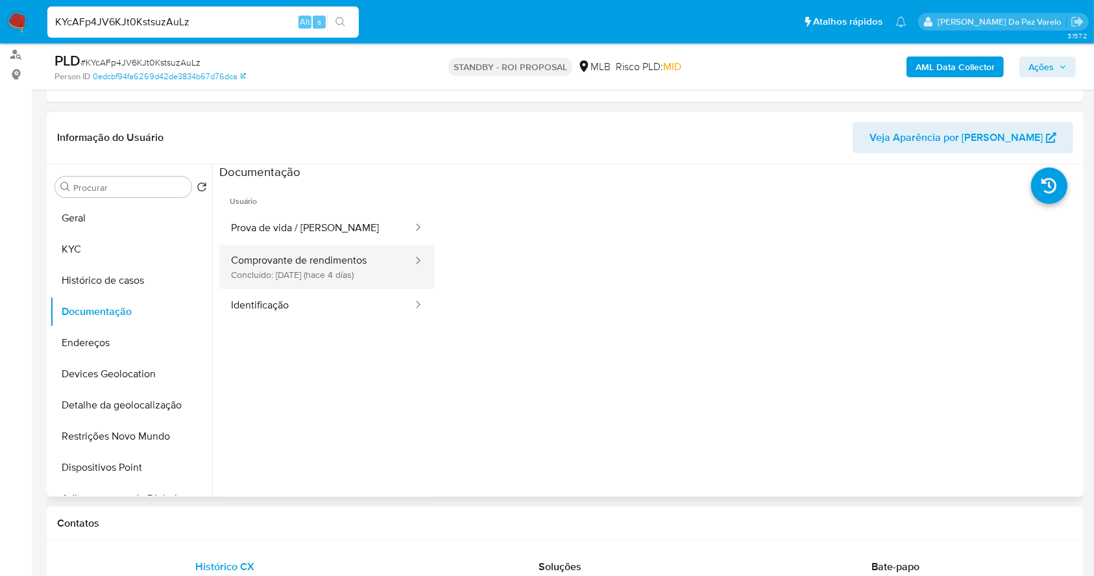
drag, startPoint x: 292, startPoint y: 251, endPoint x: 299, endPoint y: 257, distance: 8.7
click at [293, 251] on button "Comprovante de rendimentos Concluído: 29/08/2025 (hace 4 días)" at bounding box center [316, 267] width 195 height 44
